Goal: Information Seeking & Learning: Find specific page/section

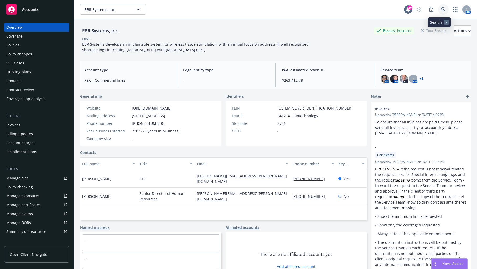
click at [441, 8] on icon at bounding box center [443, 9] width 5 height 5
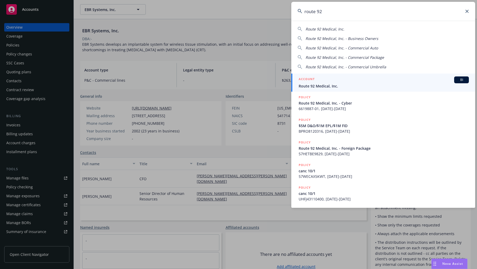
type input "route 92"
click at [312, 83] on span "Route 92 Medical, Inc." at bounding box center [384, 86] width 170 height 6
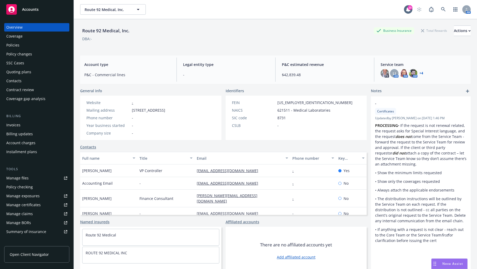
scroll to position [82, 0]
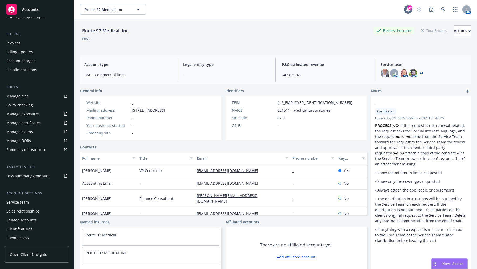
click at [20, 202] on div "Service team" at bounding box center [17, 202] width 23 height 8
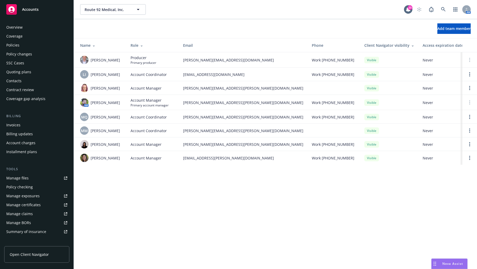
click at [13, 44] on div "Policies" at bounding box center [12, 45] width 13 height 8
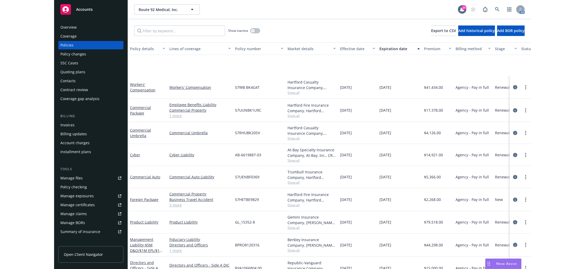
scroll to position [59, 0]
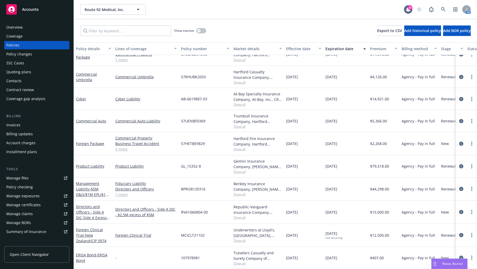
click at [118, 192] on link "1 more" at bounding box center [145, 195] width 61 height 6
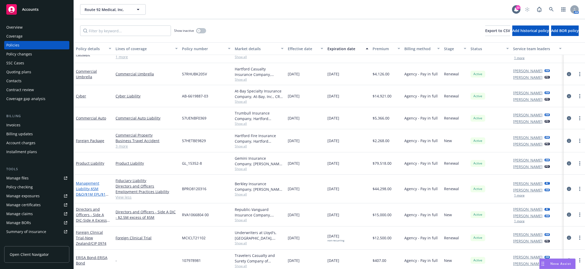
click at [89, 192] on span "- $5M D&O/$1M EPL/$1M FID" at bounding box center [92, 194] width 33 height 16
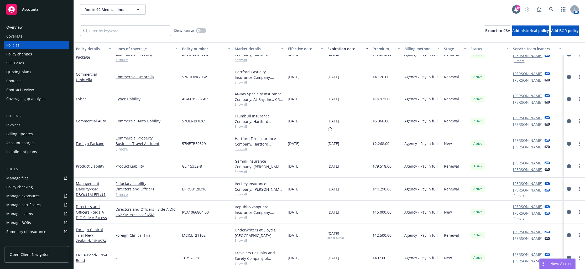
scroll to position [55, 0]
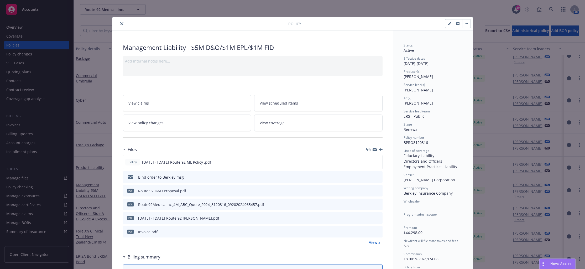
click at [120, 23] on icon "close" at bounding box center [121, 23] width 3 height 3
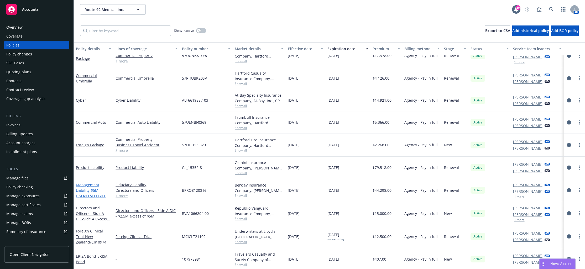
click at [94, 193] on span "- $5M D&O/$1M EPL/$1M FID" at bounding box center [92, 196] width 33 height 16
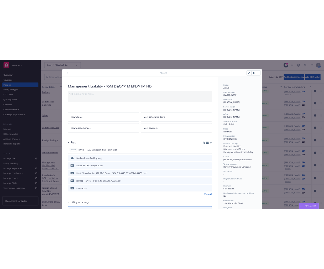
scroll to position [16, 0]
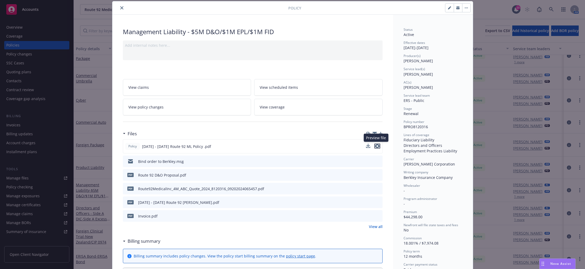
click at [377, 145] on icon "preview file" at bounding box center [377, 146] width 5 height 4
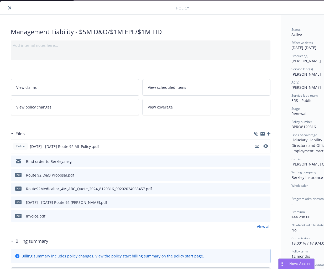
click at [8, 7] on icon "close" at bounding box center [9, 7] width 3 height 3
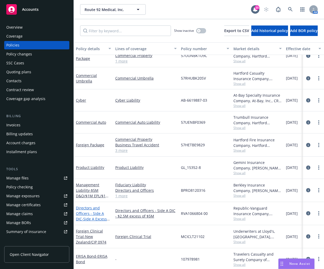
click at [92, 212] on link "Directors and Officers - Side A DIC - Side A Excess $2.5M xs $5M" at bounding box center [91, 216] width 31 height 22
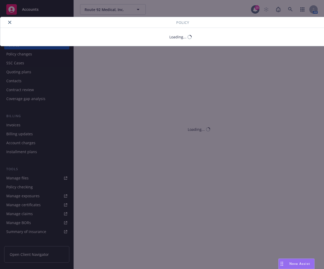
scroll to position [55, 0]
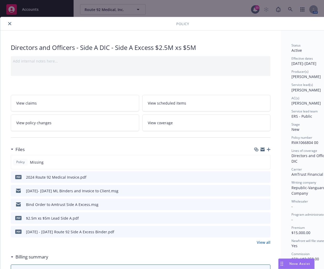
click at [66, 232] on div "2024 - 2025 Route 92 Side A Excess Binder.pdf" at bounding box center [70, 232] width 88 height 6
click at [76, 232] on div "2024 - 2025 Route 92 Side A Excess Binder.pdf" at bounding box center [70, 232] width 88 height 6
click at [268, 230] on icon "preview file" at bounding box center [265, 232] width 5 height 4
click at [44, 178] on div "2024 Route 92 Medical Invoice.pdf" at bounding box center [56, 177] width 60 height 6
click at [267, 178] on button at bounding box center [266, 177] width 5 height 6
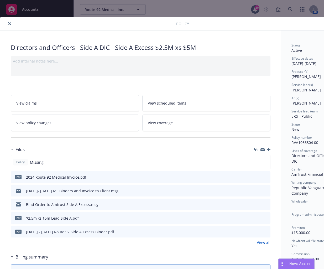
click at [267, 175] on icon "preview file" at bounding box center [265, 177] width 5 height 4
click at [8, 23] on icon "close" at bounding box center [9, 23] width 3 height 3
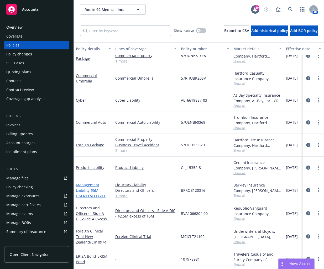
click at [89, 194] on span "- $5M D&O/$1M EPL/$1M FID" at bounding box center [92, 196] width 33 height 16
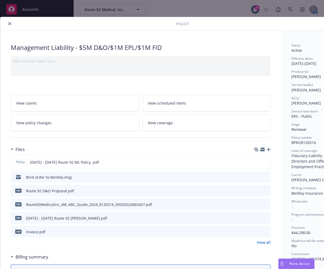
scroll to position [16, 0]
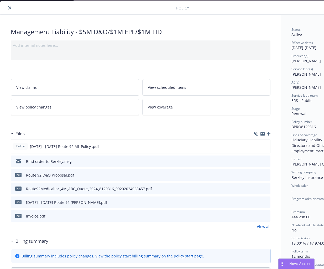
click at [267, 215] on icon "preview file" at bounding box center [265, 216] width 5 height 4
click at [77, 145] on span "2024 - 2025 Route 92 ML Policy .pdf" at bounding box center [64, 147] width 69 height 6
click at [267, 144] on icon "preview file" at bounding box center [265, 146] width 5 height 4
